Goal: Task Accomplishment & Management: Manage account settings

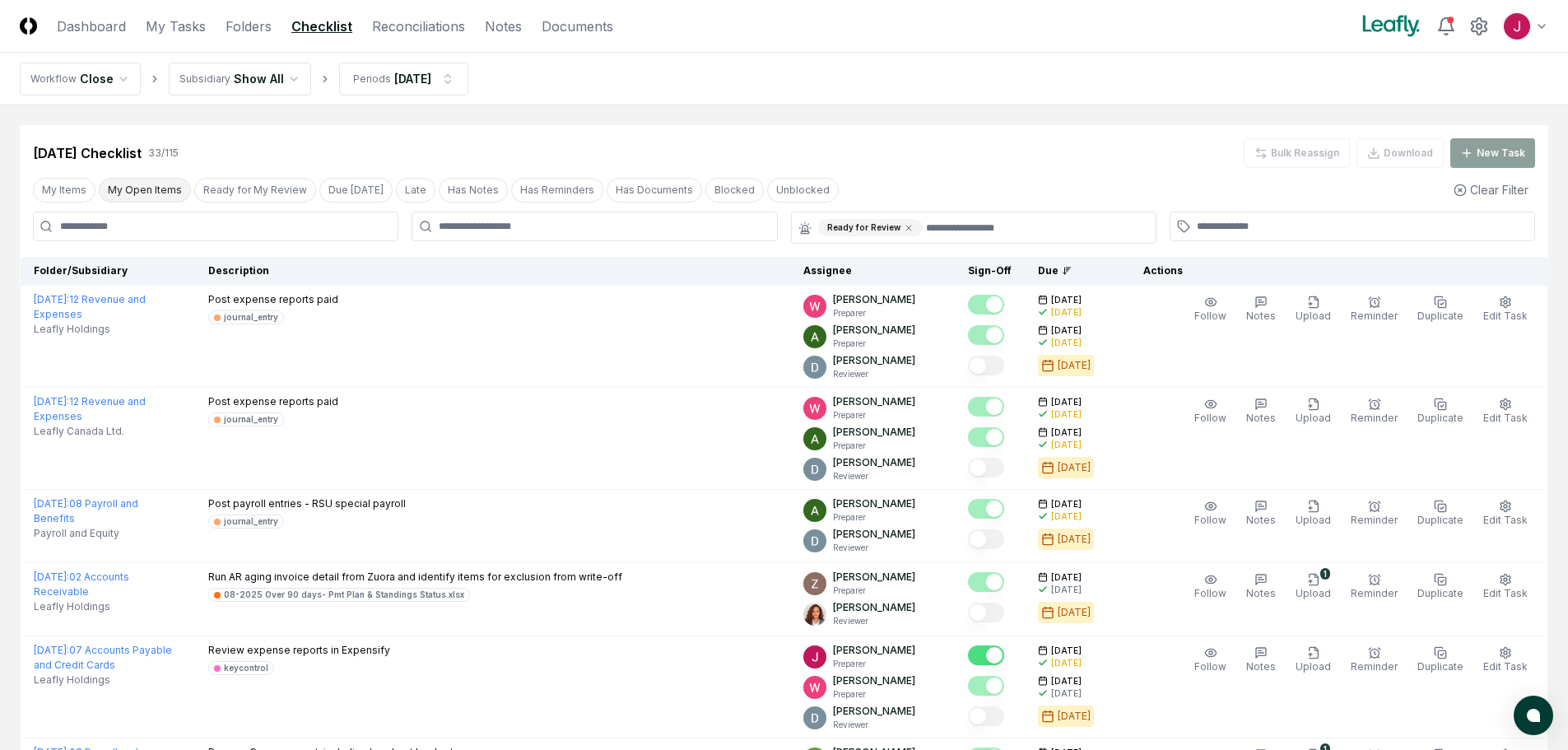
click at [137, 188] on button "My Open Items" at bounding box center [145, 190] width 92 height 25
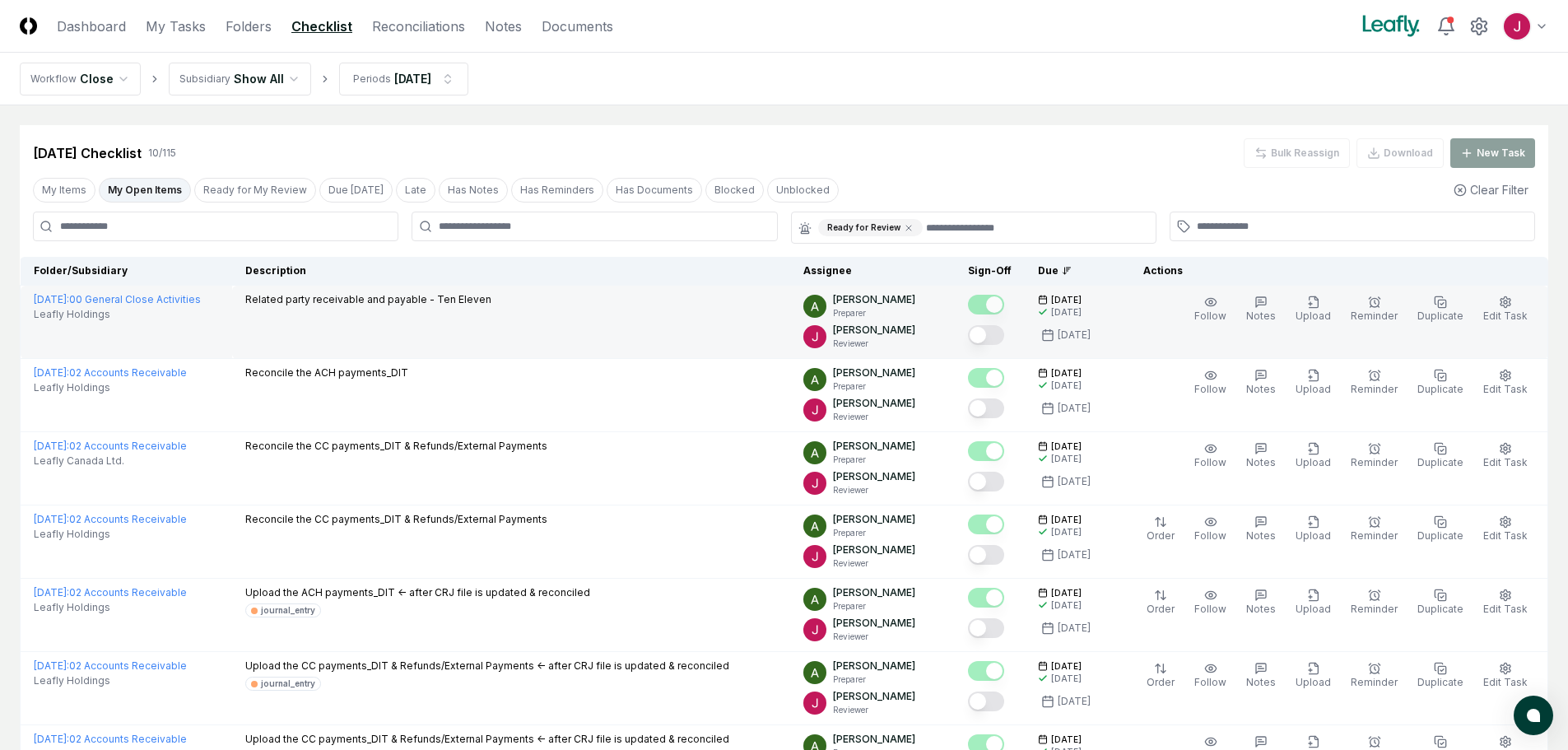
click at [996, 330] on button "Mark complete" at bounding box center [986, 335] width 36 height 20
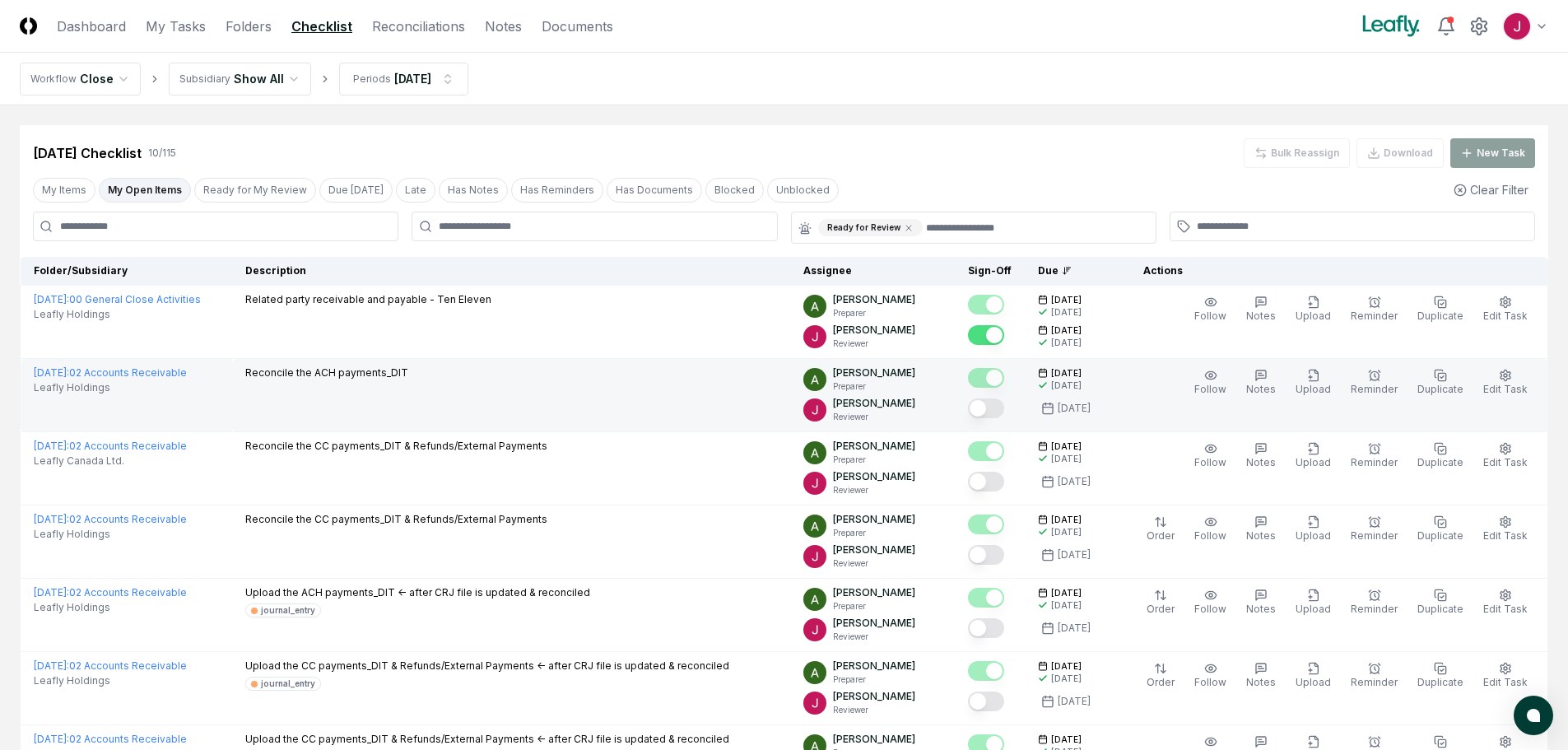
click at [991, 408] on button "Mark complete" at bounding box center [986, 408] width 36 height 20
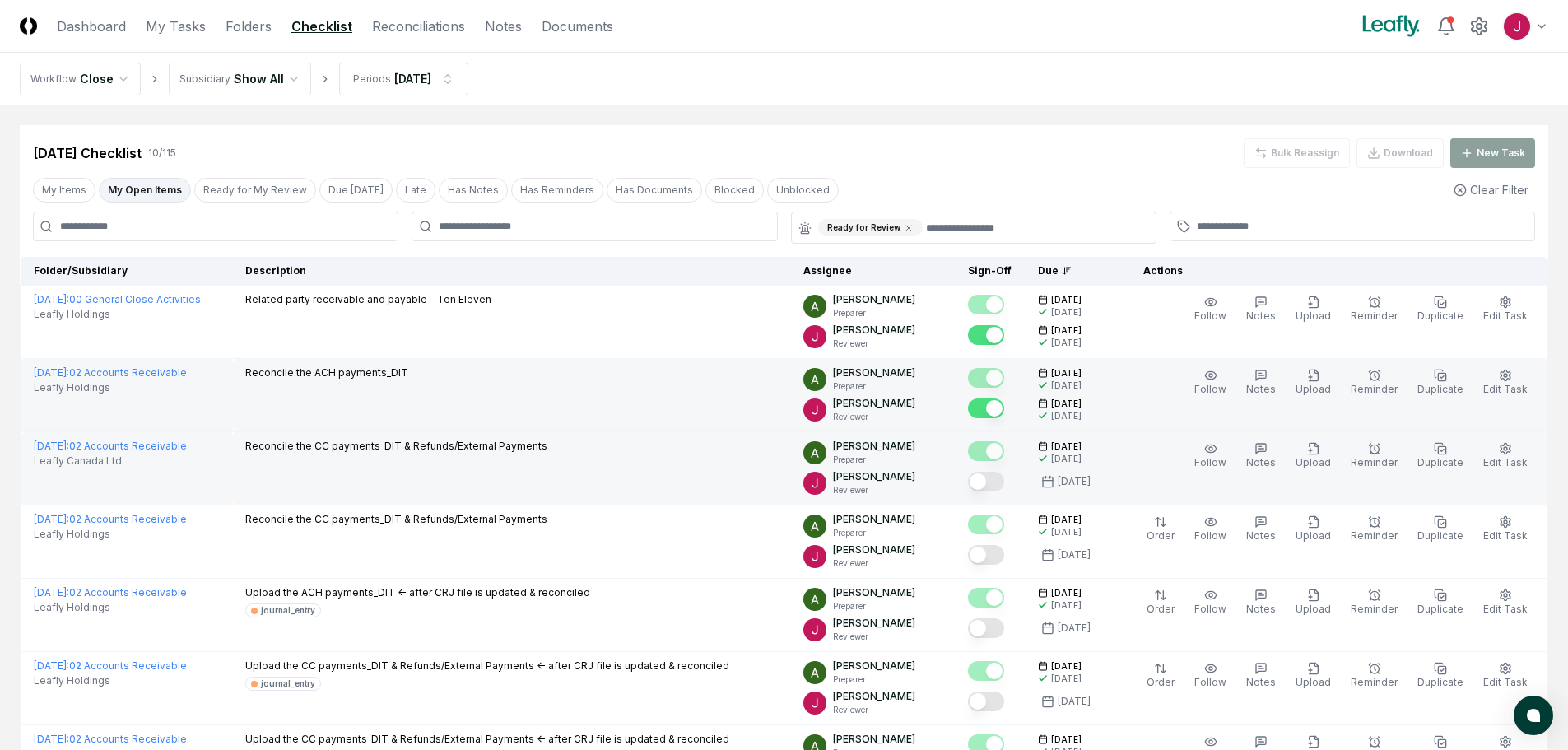
click at [997, 483] on button "Mark complete" at bounding box center [986, 482] width 36 height 20
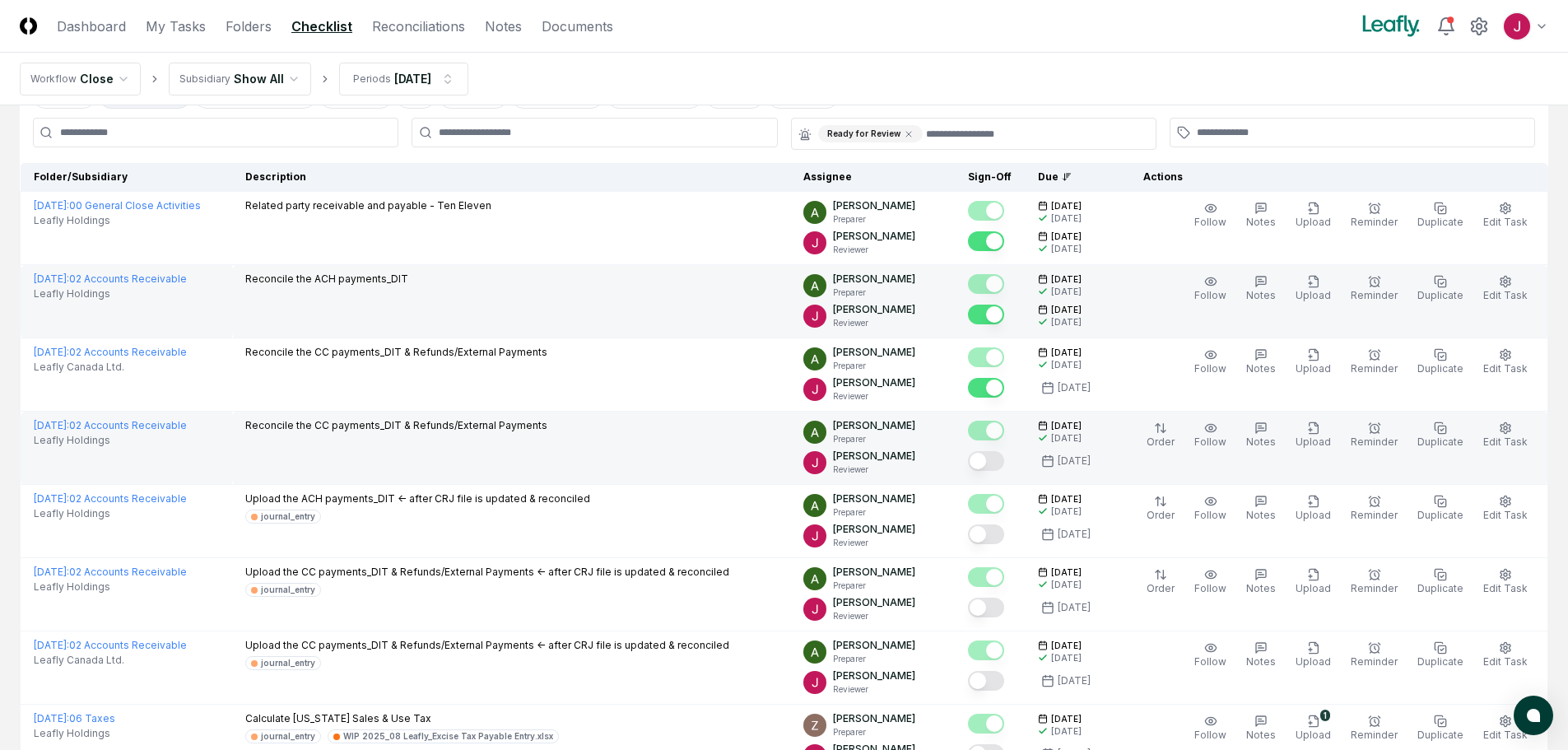
scroll to position [165, 0]
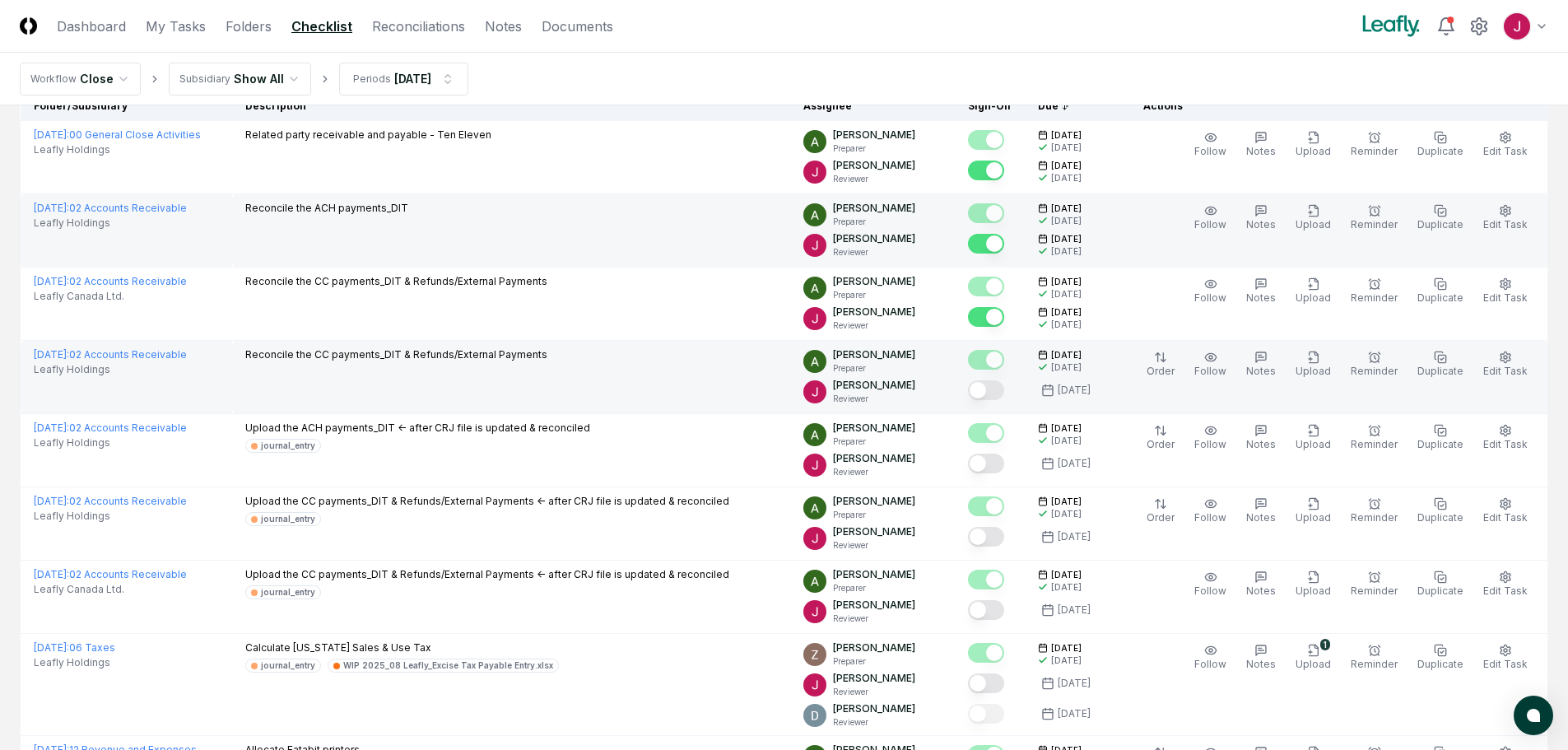
click at [991, 393] on button "Mark complete" at bounding box center [986, 390] width 36 height 20
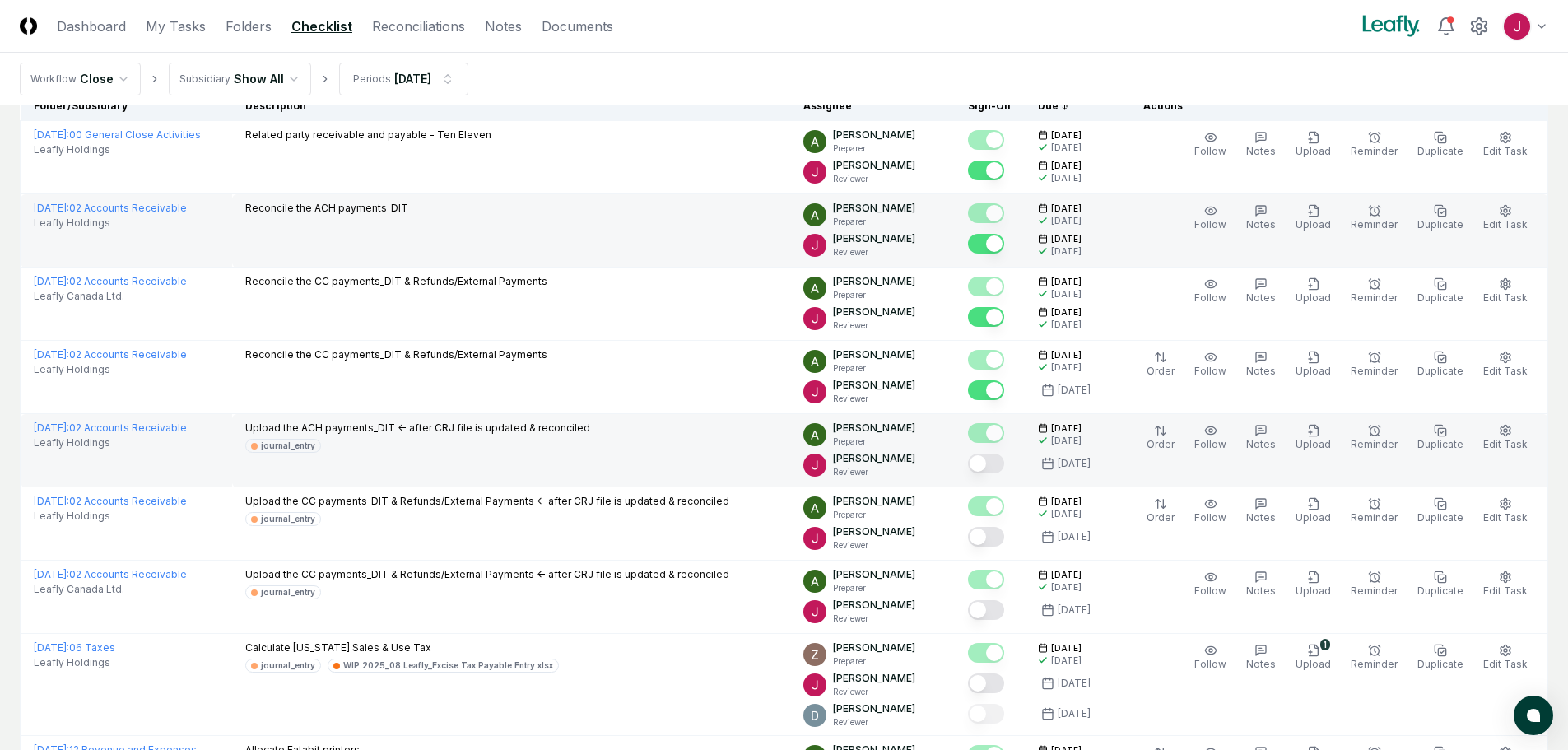
click at [992, 456] on button "Mark complete" at bounding box center [986, 464] width 36 height 20
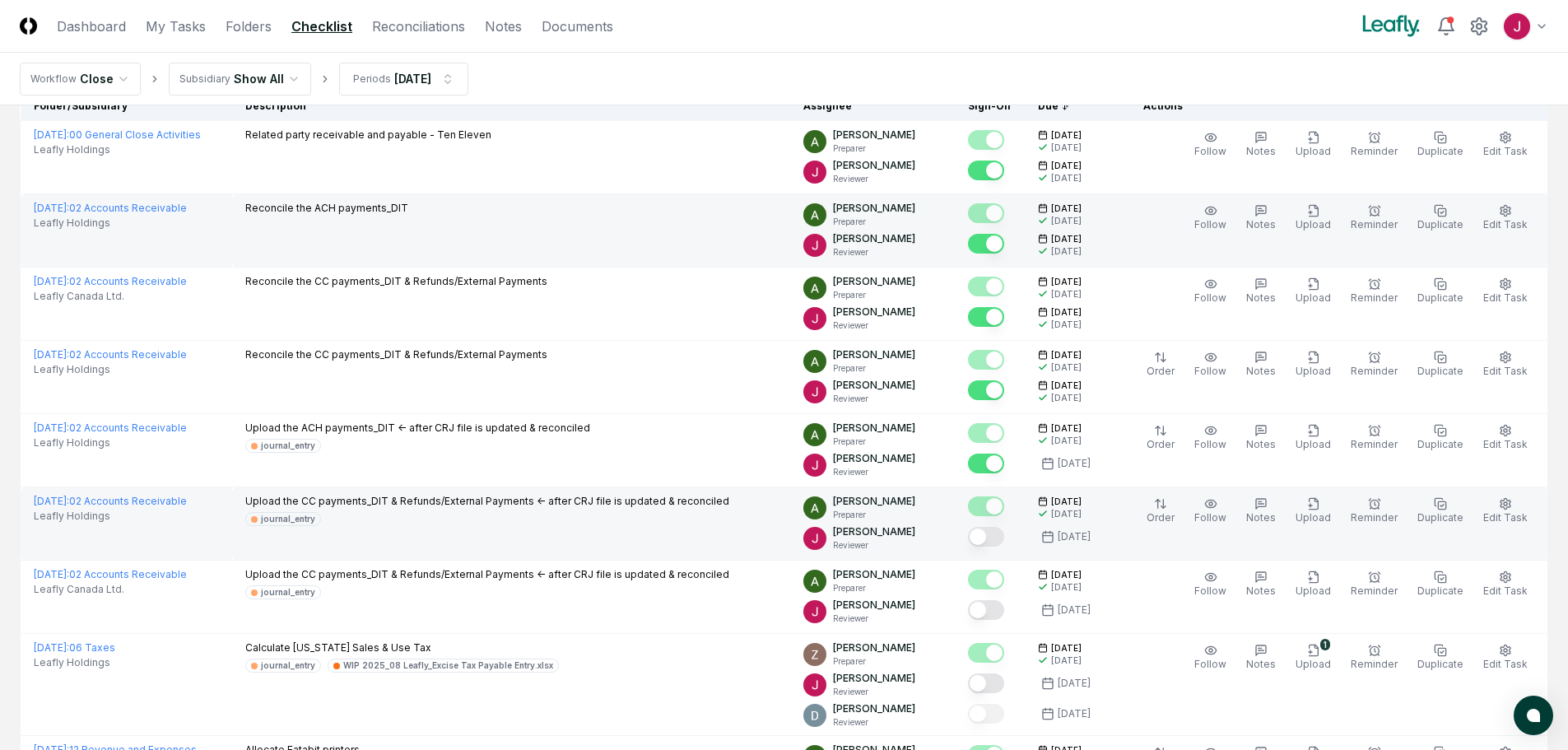
click at [998, 538] on button "Mark complete" at bounding box center [986, 537] width 36 height 20
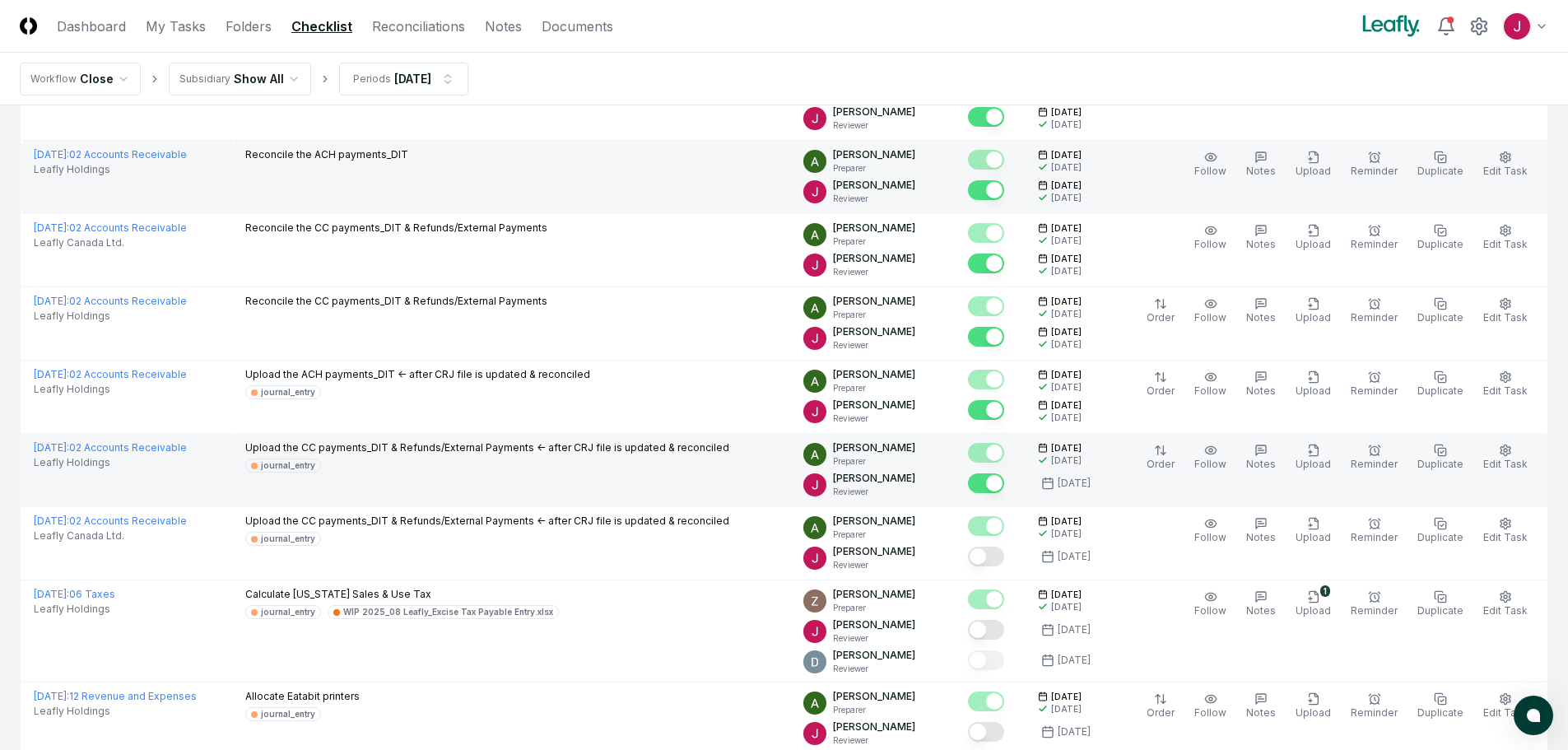
scroll to position [247, 0]
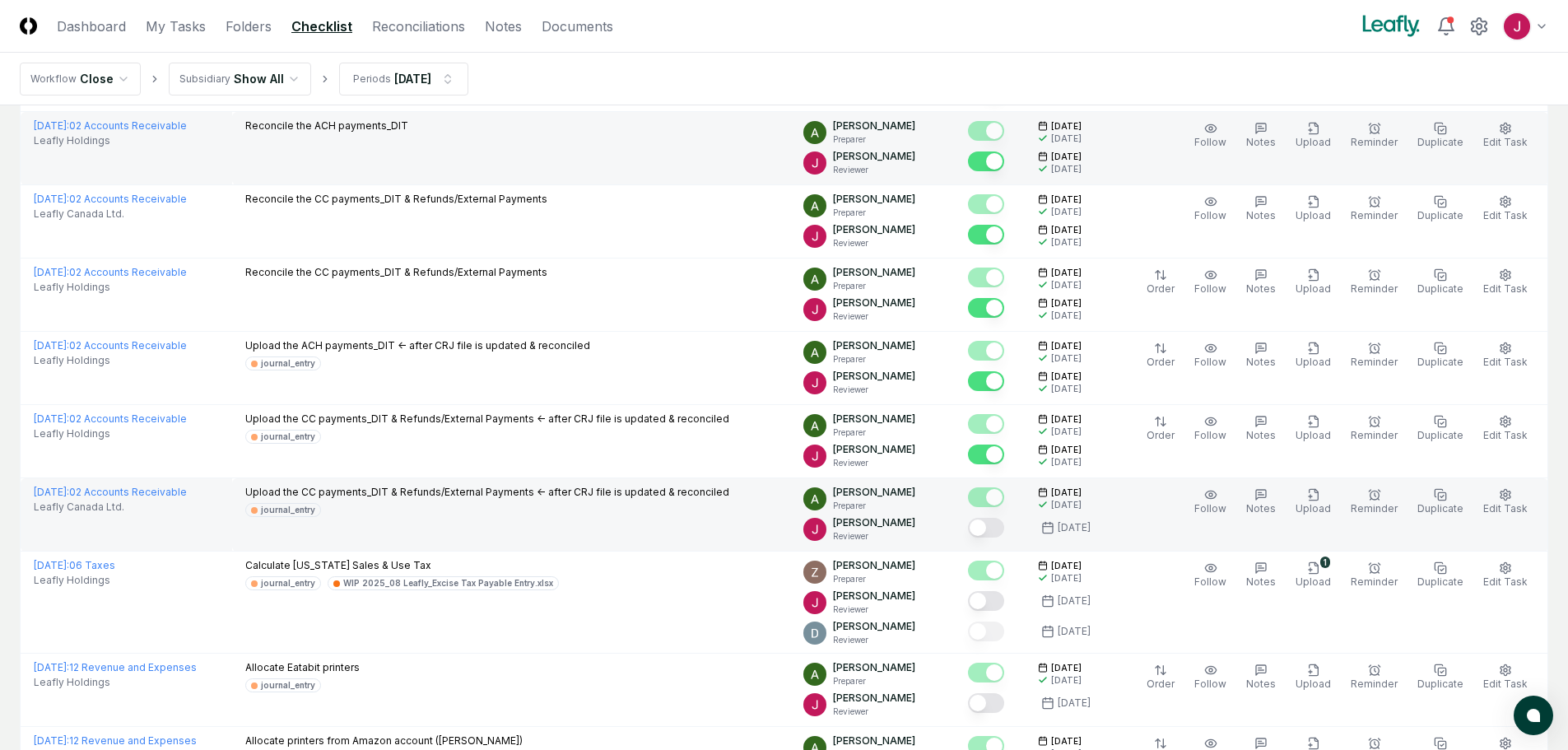
click at [999, 524] on button "Mark complete" at bounding box center [986, 528] width 36 height 20
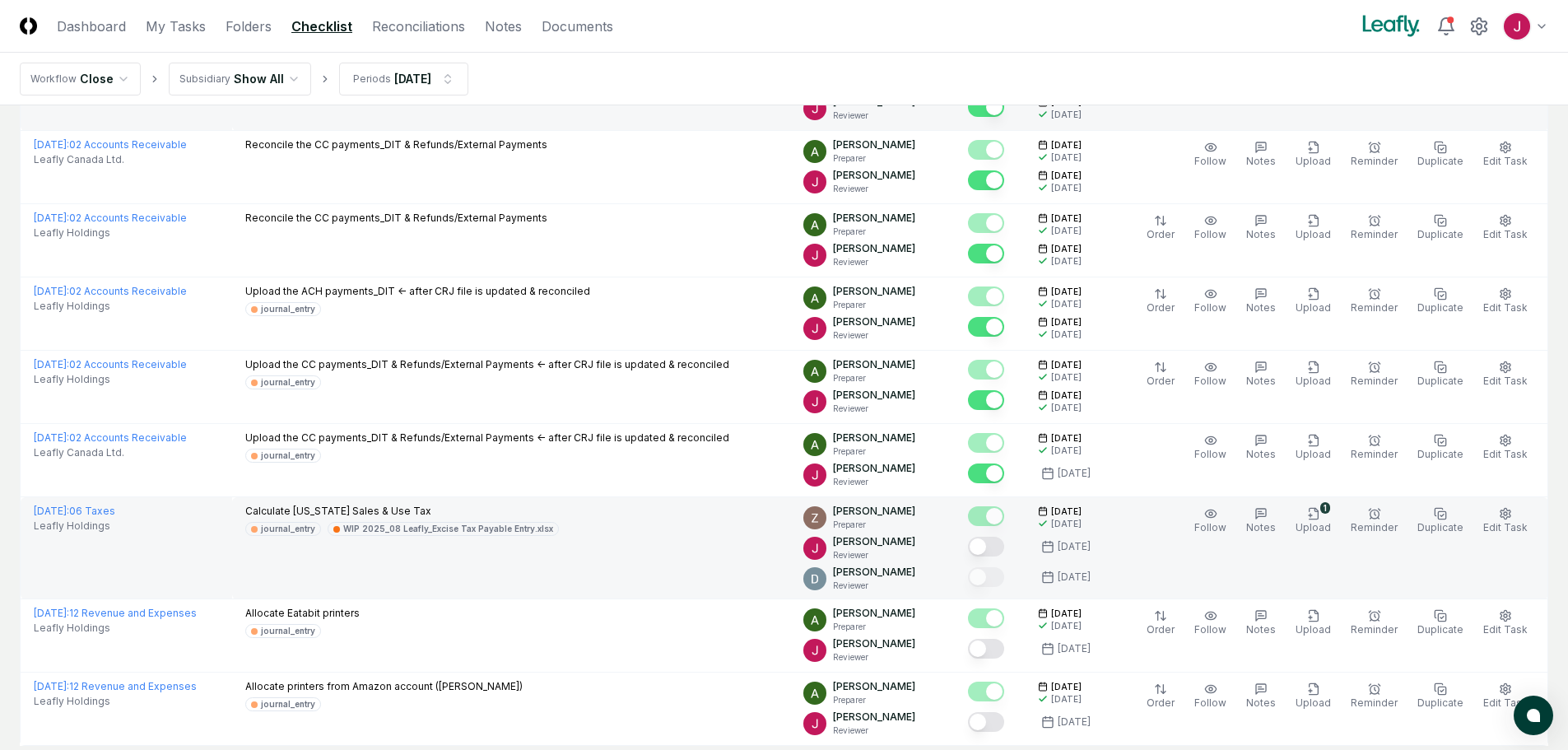
scroll to position [329, 0]
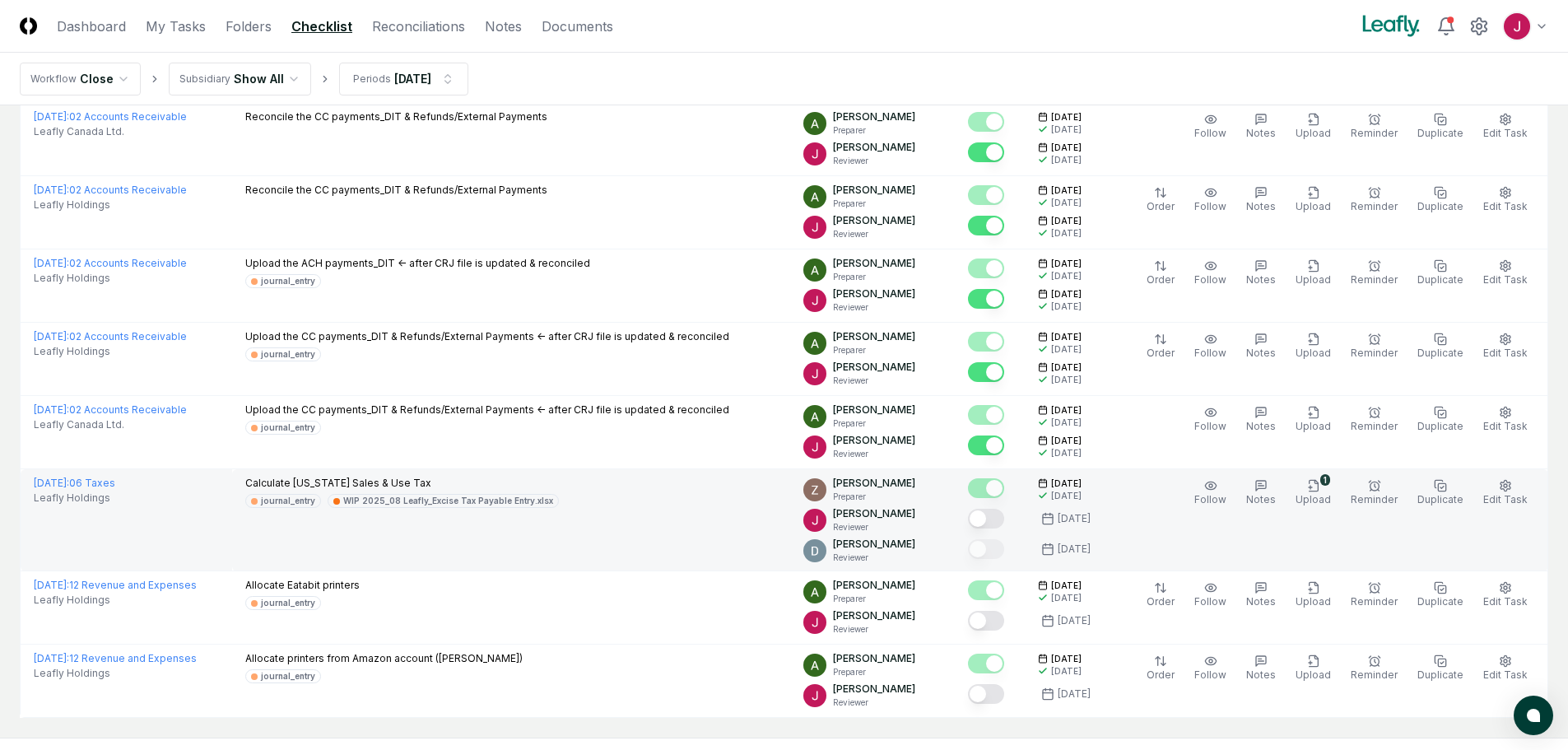
click at [996, 519] on button "Mark complete" at bounding box center [986, 519] width 36 height 20
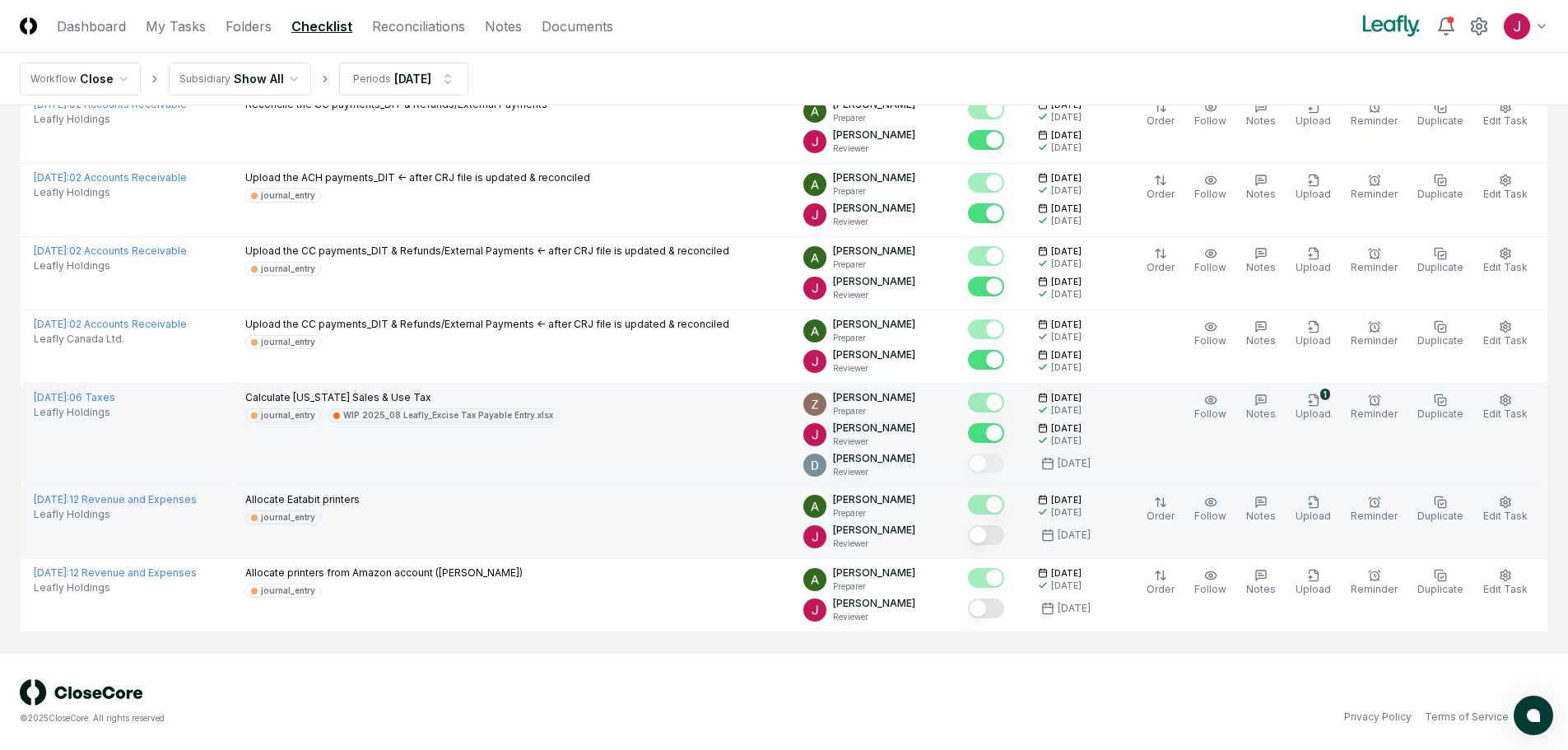
scroll to position [416, 0]
click at [998, 535] on button "Mark complete" at bounding box center [986, 535] width 36 height 20
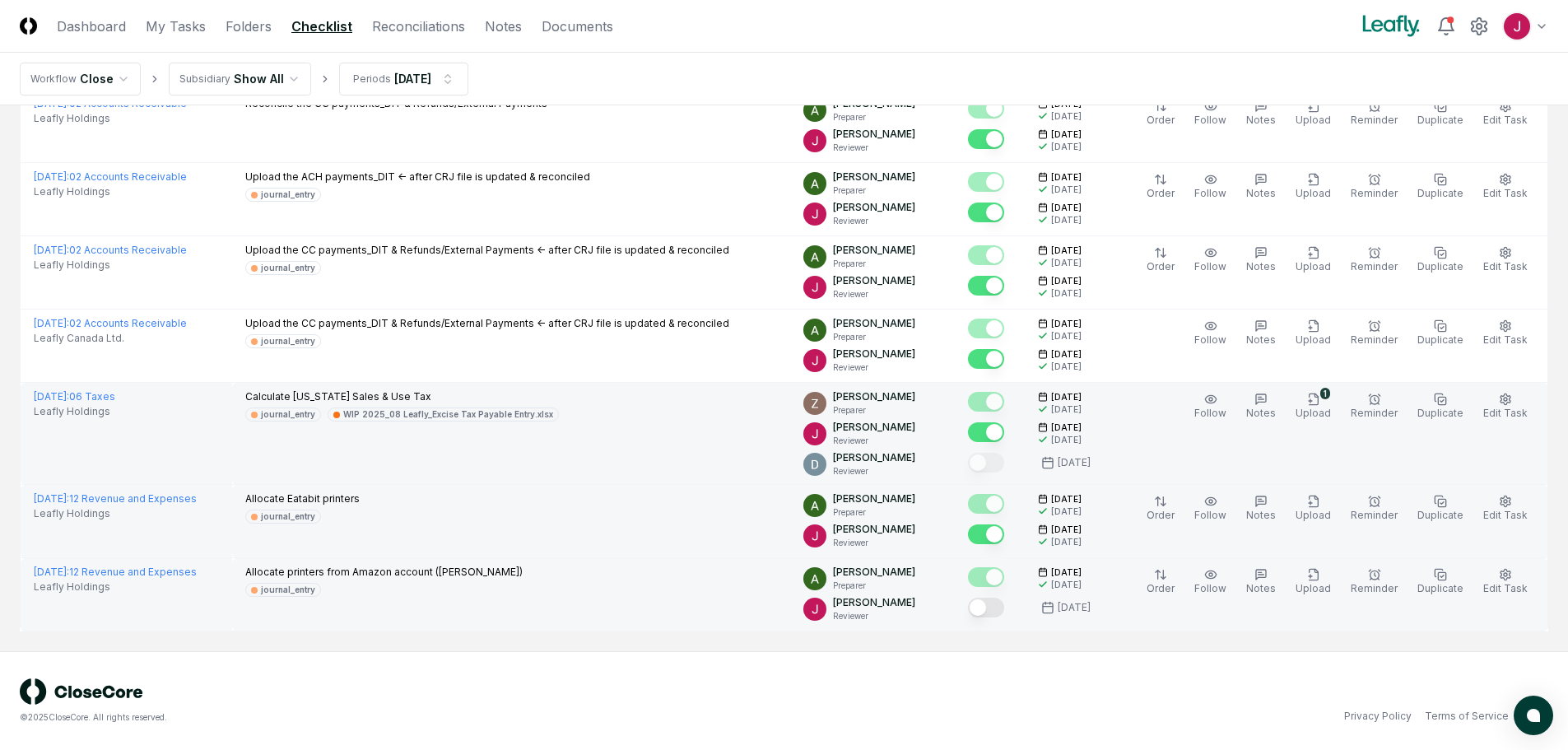
click at [991, 611] on button "Mark complete" at bounding box center [986, 607] width 36 height 20
click at [431, 24] on link "Reconciliations" at bounding box center [418, 27] width 93 height 20
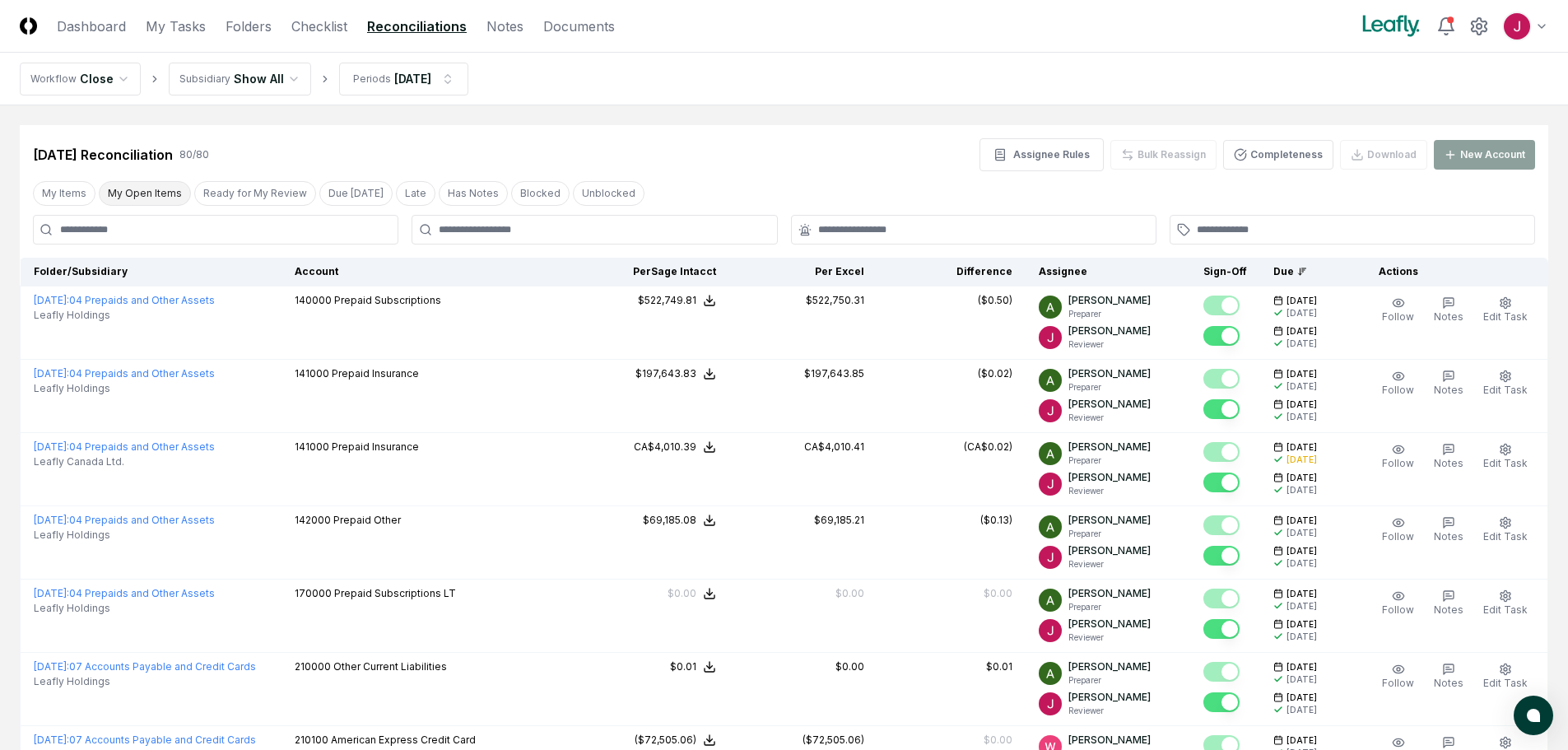
click at [151, 200] on button "My Open Items" at bounding box center [145, 194] width 92 height 25
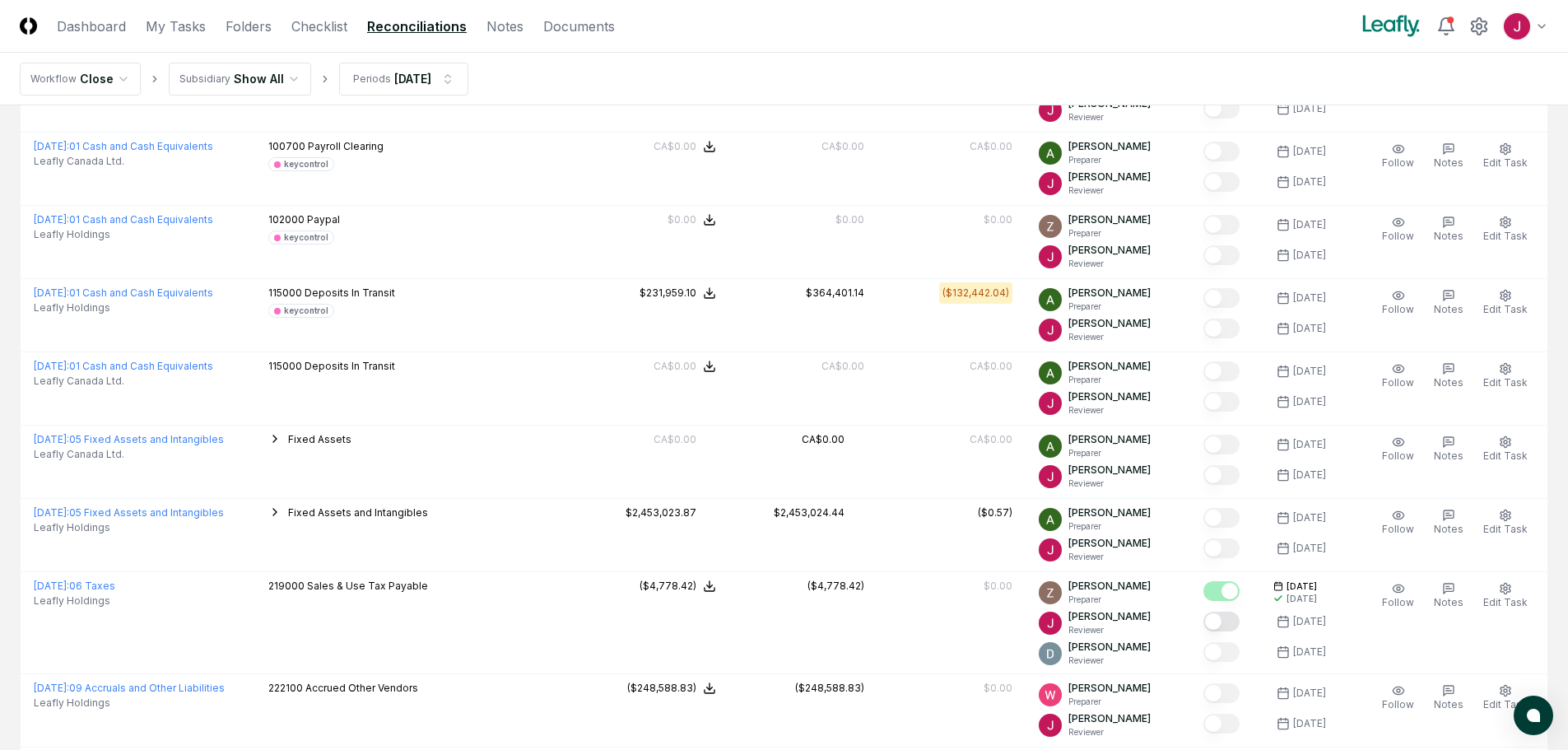
scroll to position [1646, 0]
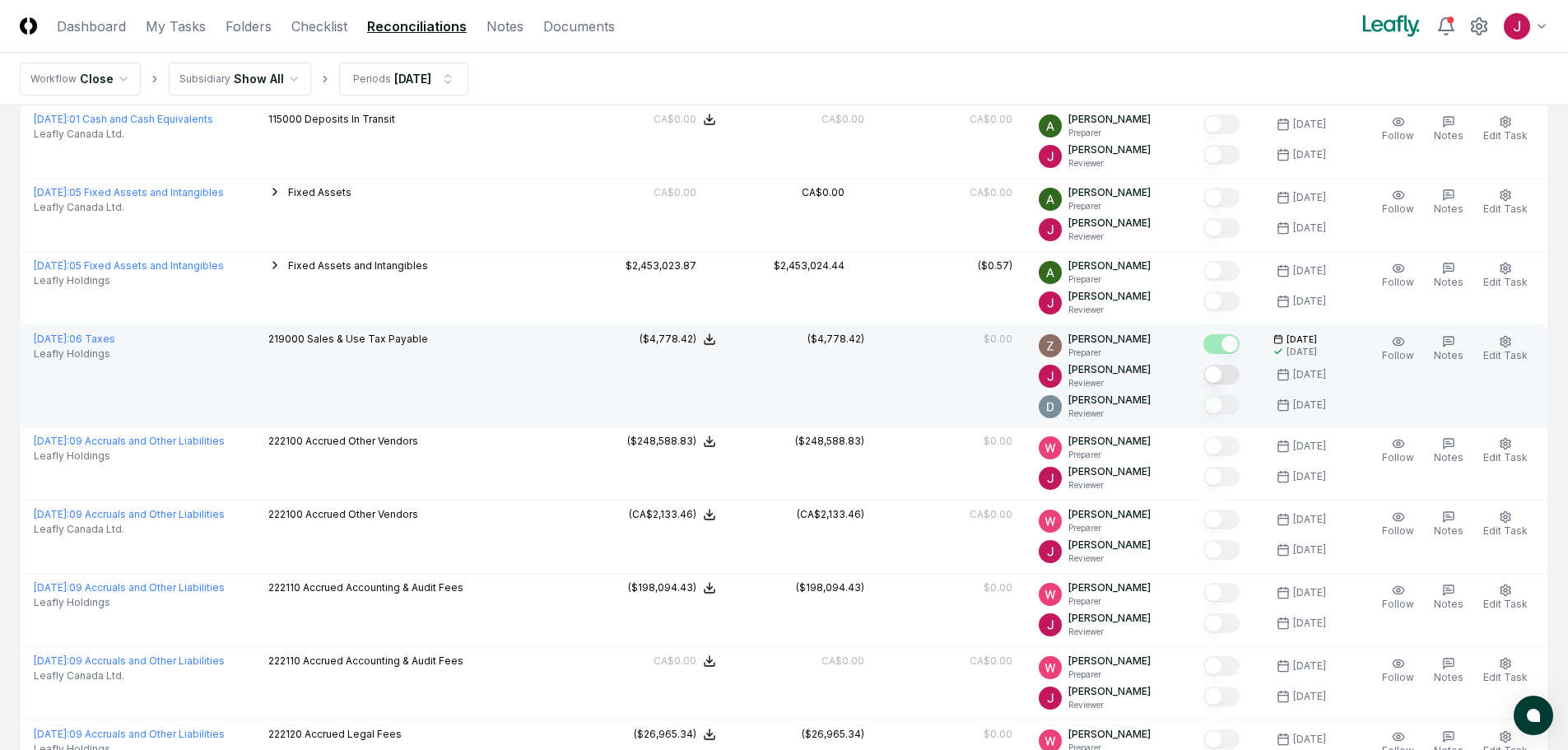
click at [1228, 369] on button "Mark complete" at bounding box center [1221, 375] width 36 height 20
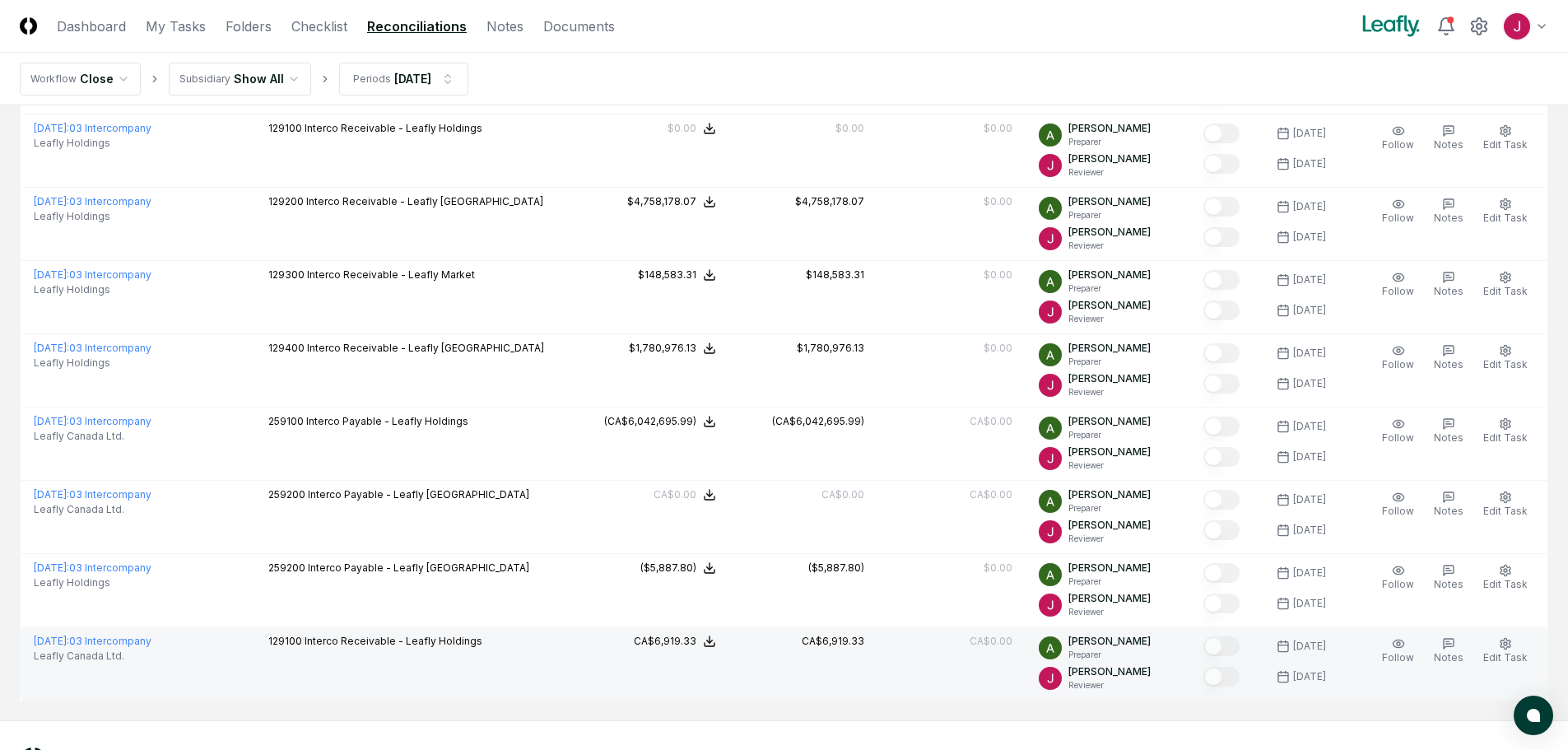
scroll to position [2760, 0]
